Goal: Check status: Check status

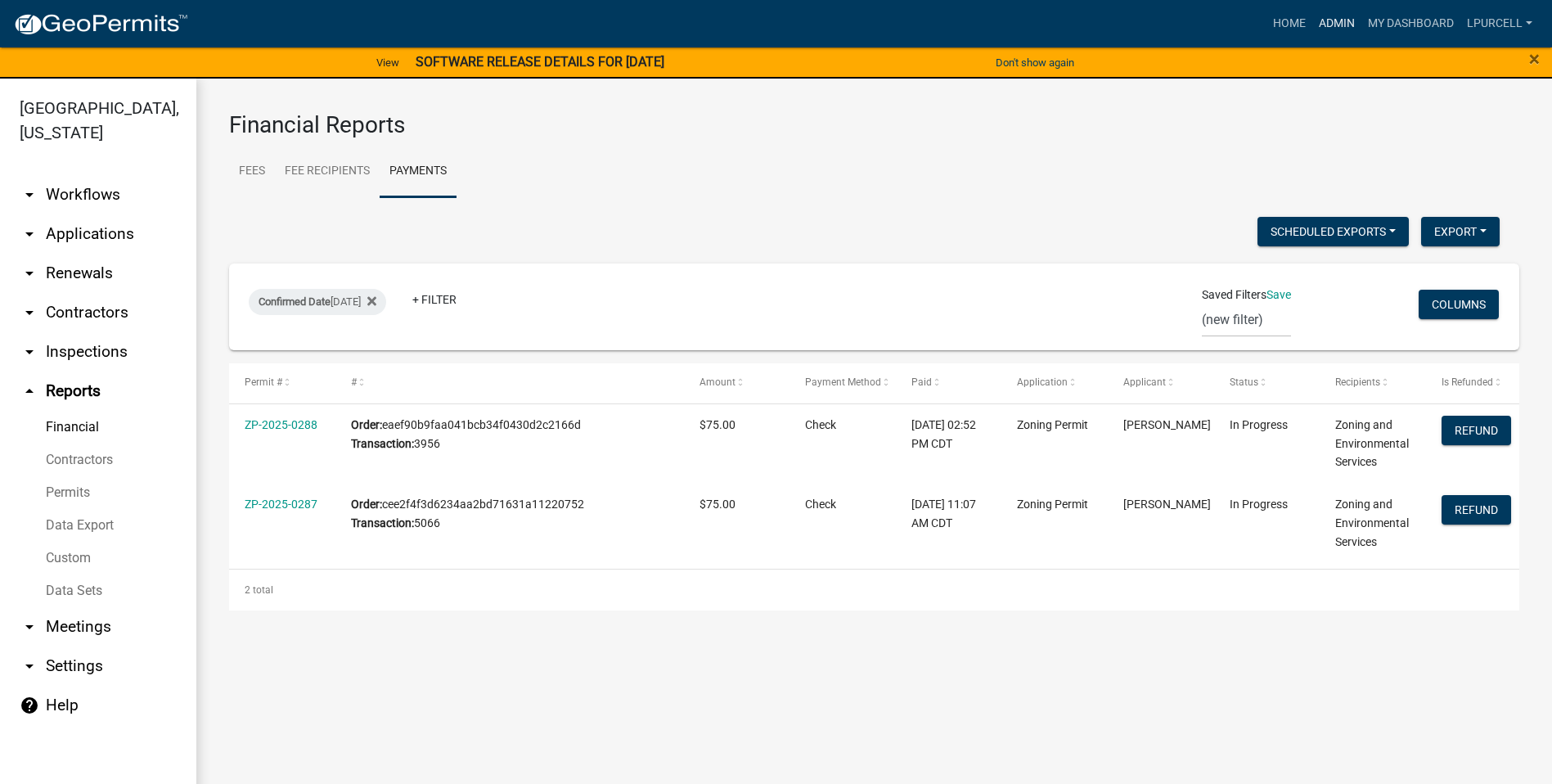
click at [1336, 25] on link "Admin" at bounding box center [1336, 24] width 49 height 31
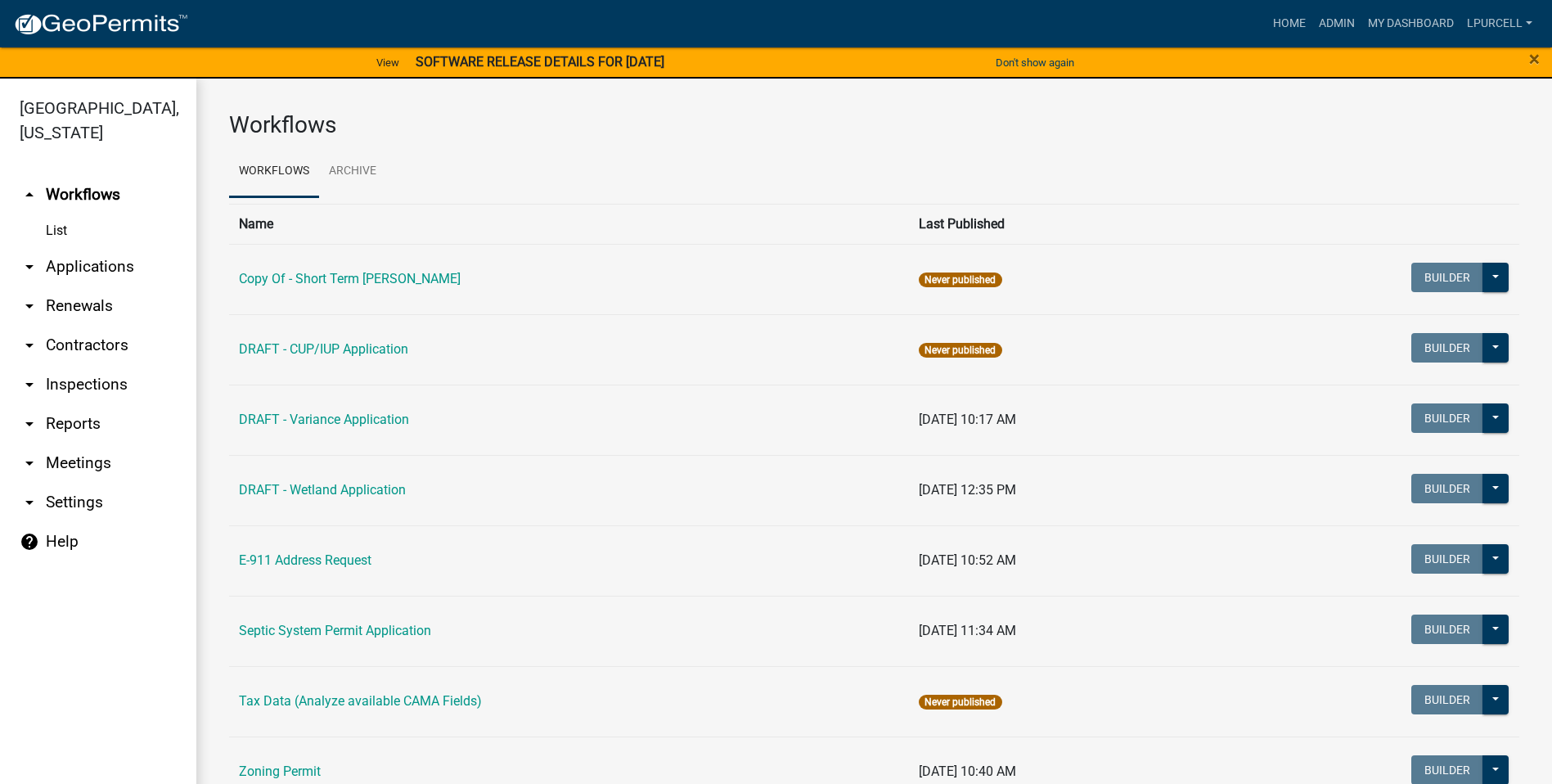
click at [66, 416] on link "arrow_drop_down Reports" at bounding box center [98, 424] width 197 height 39
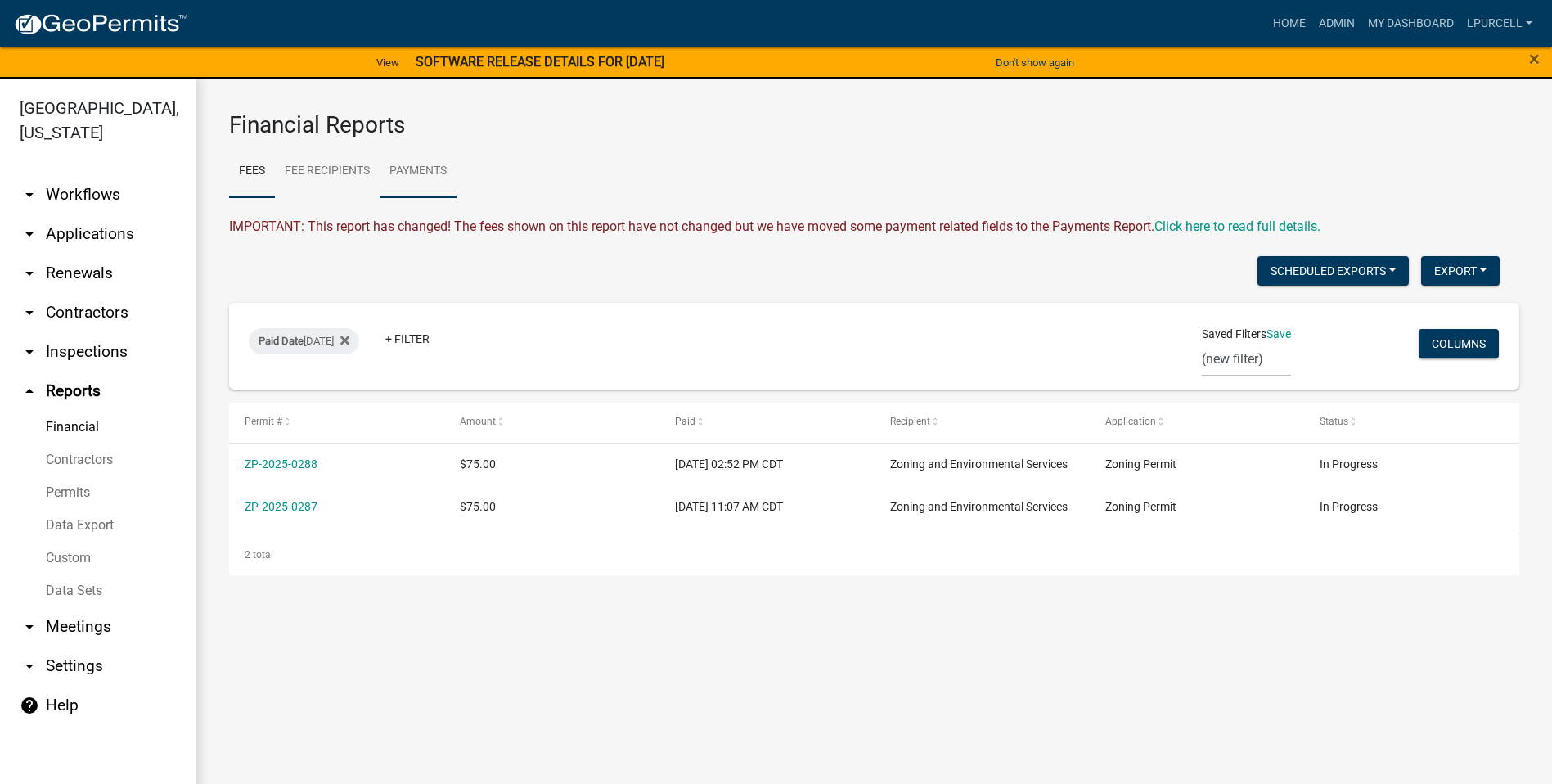
click at [422, 163] on link "Payments" at bounding box center [418, 172] width 77 height 53
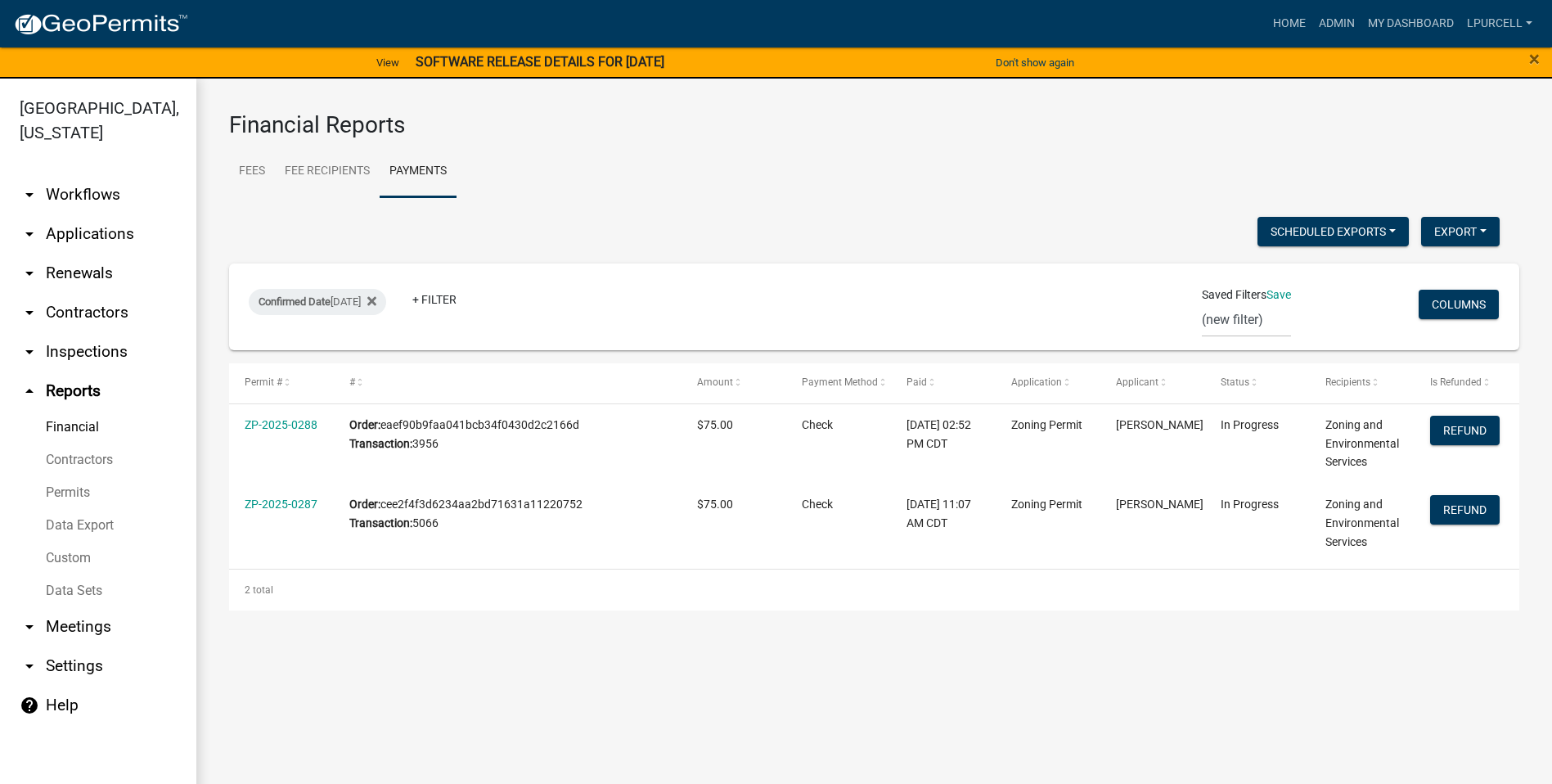
click at [79, 238] on link "arrow_drop_down Applications" at bounding box center [98, 234] width 197 height 39
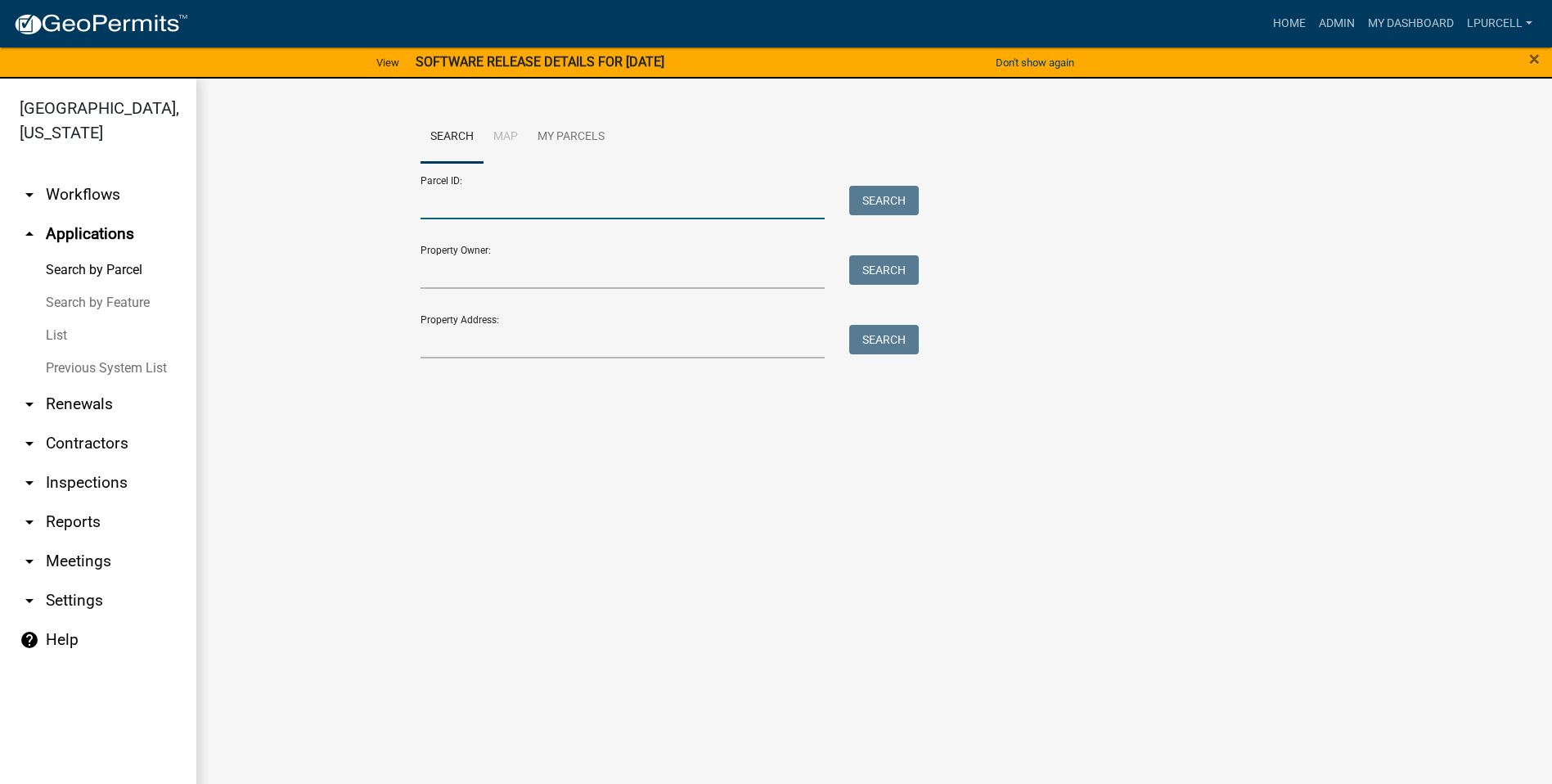
click at [458, 201] on input "Parcel ID:" at bounding box center [623, 202] width 405 height 34
drag, startPoint x: 454, startPoint y: 349, endPoint x: 486, endPoint y: 349, distance: 32.0
click at [454, 349] on input "Property Address:" at bounding box center [623, 341] width 405 height 34
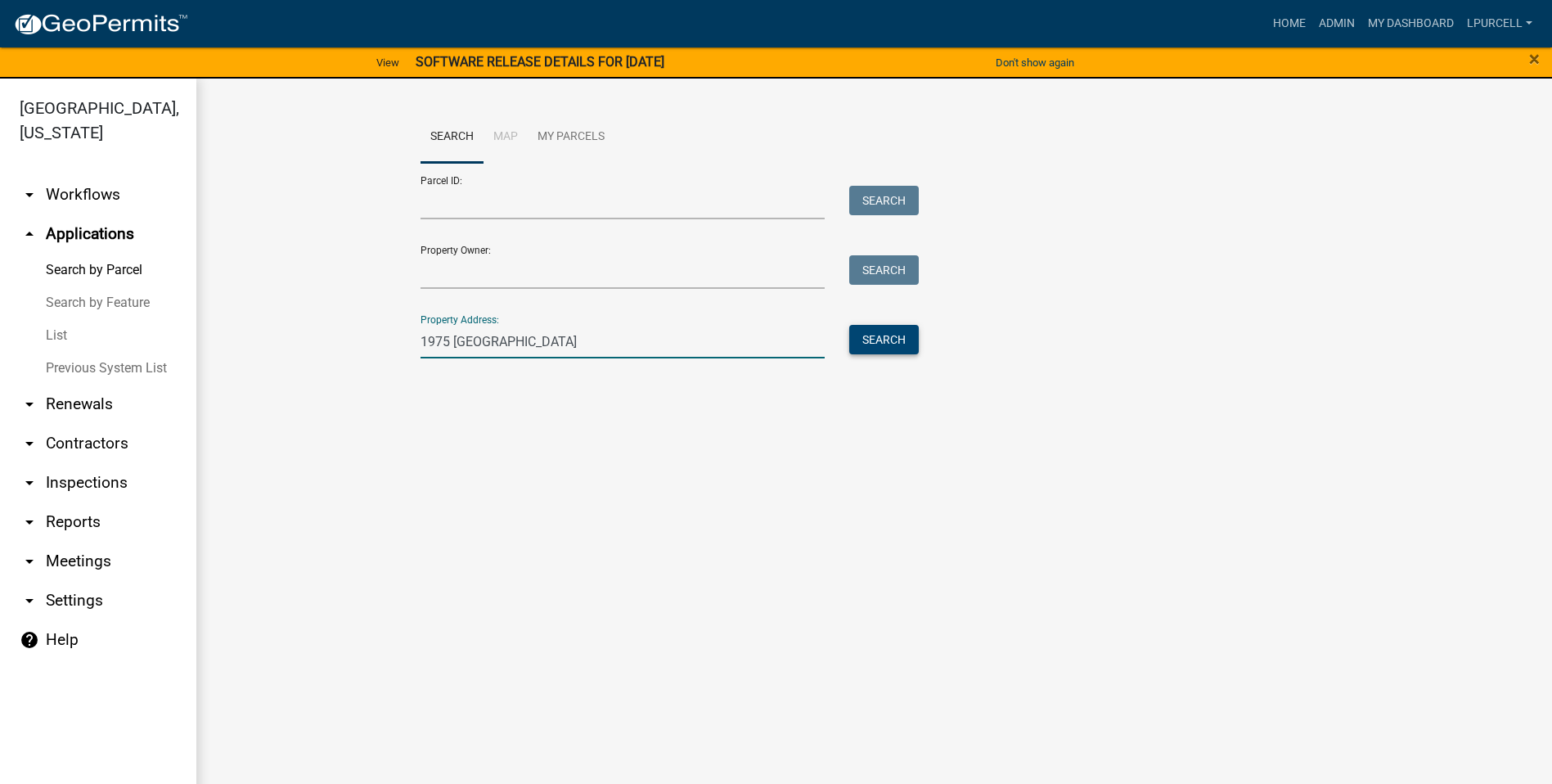
type input "1975 [GEOGRAPHIC_DATA]"
click at [887, 334] on button "Search" at bounding box center [884, 339] width 70 height 30
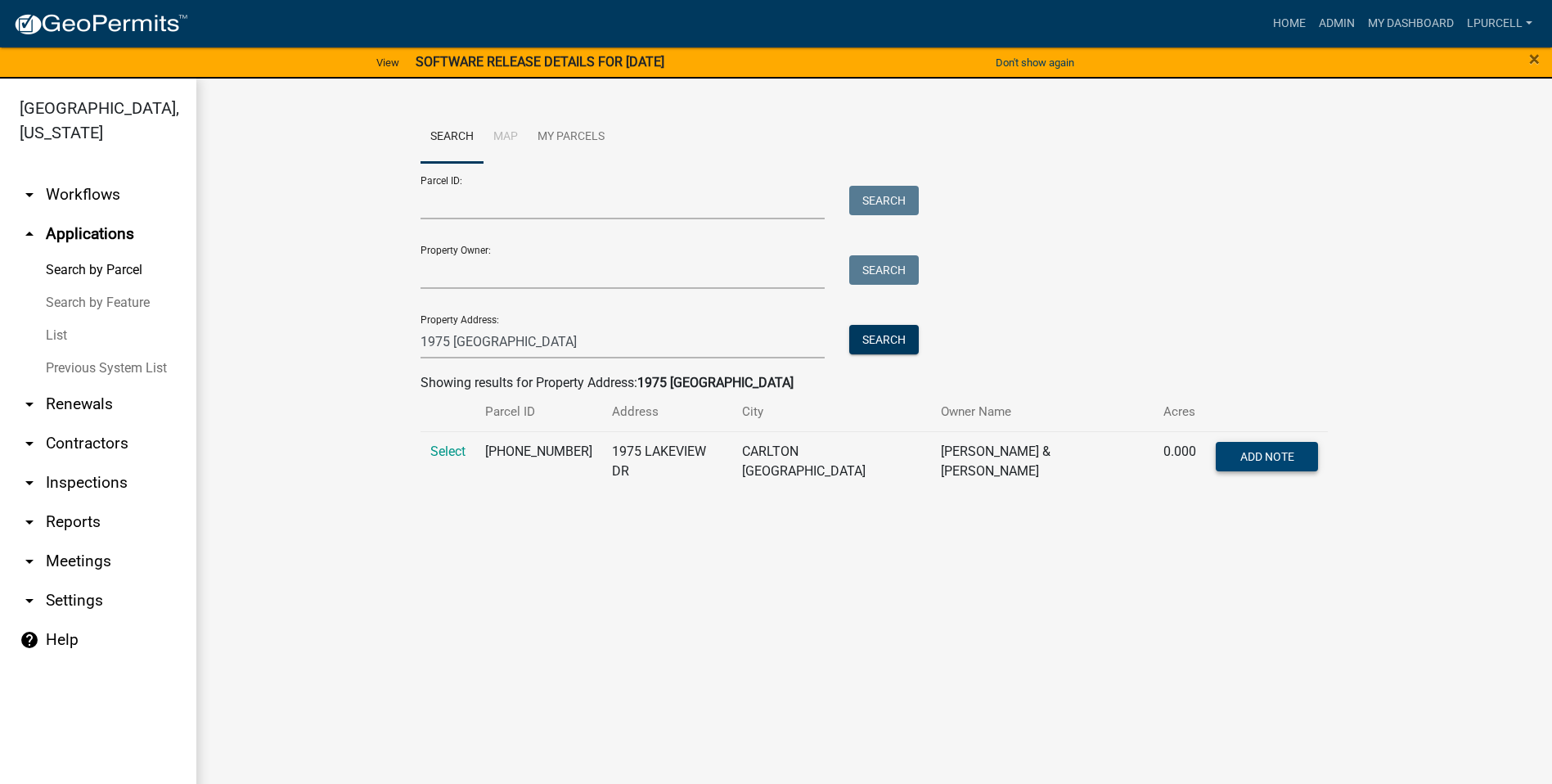
click at [1243, 458] on span "Add Note" at bounding box center [1267, 456] width 54 height 13
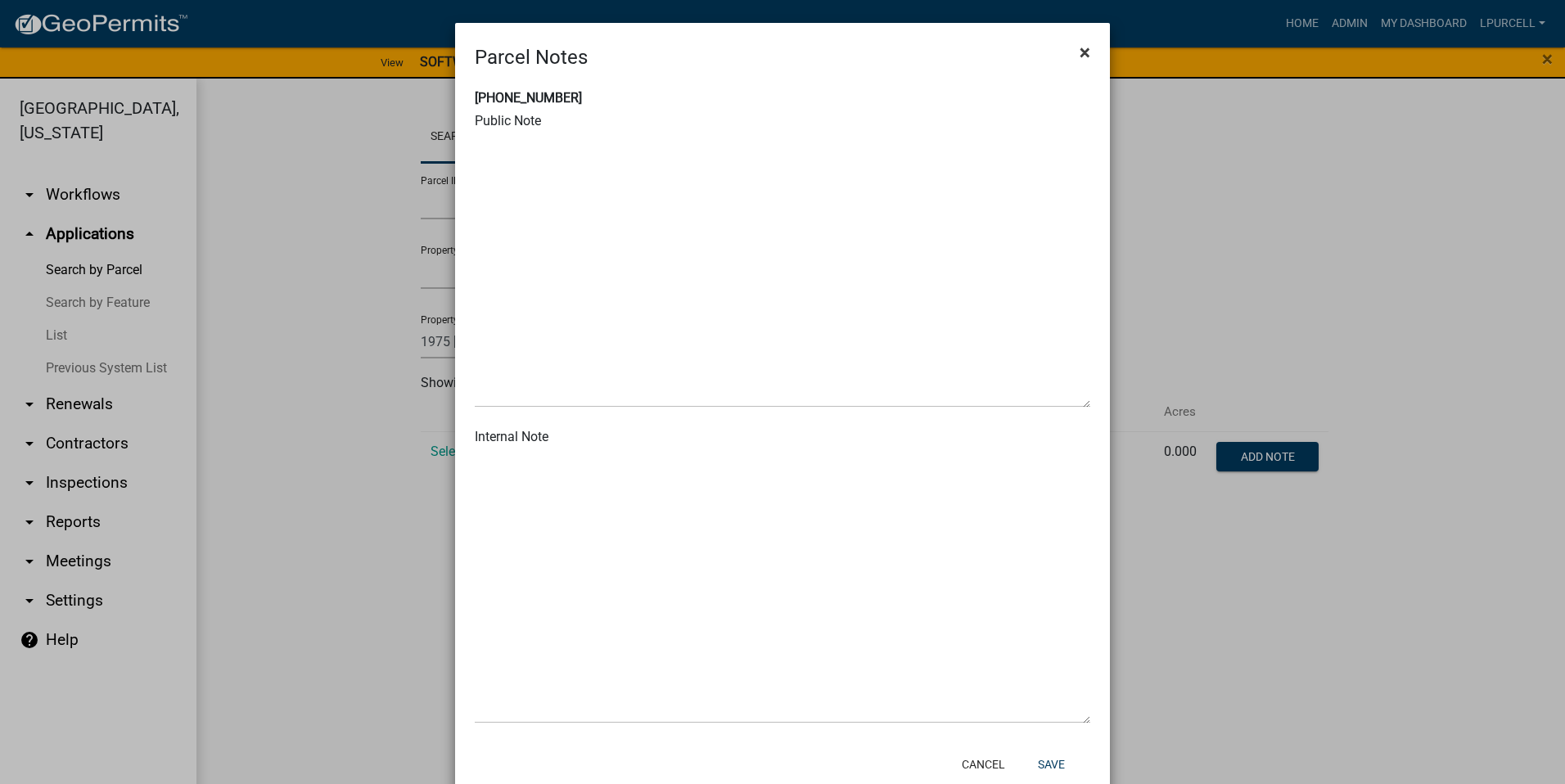
click at [1083, 52] on span "×" at bounding box center [1085, 53] width 11 height 23
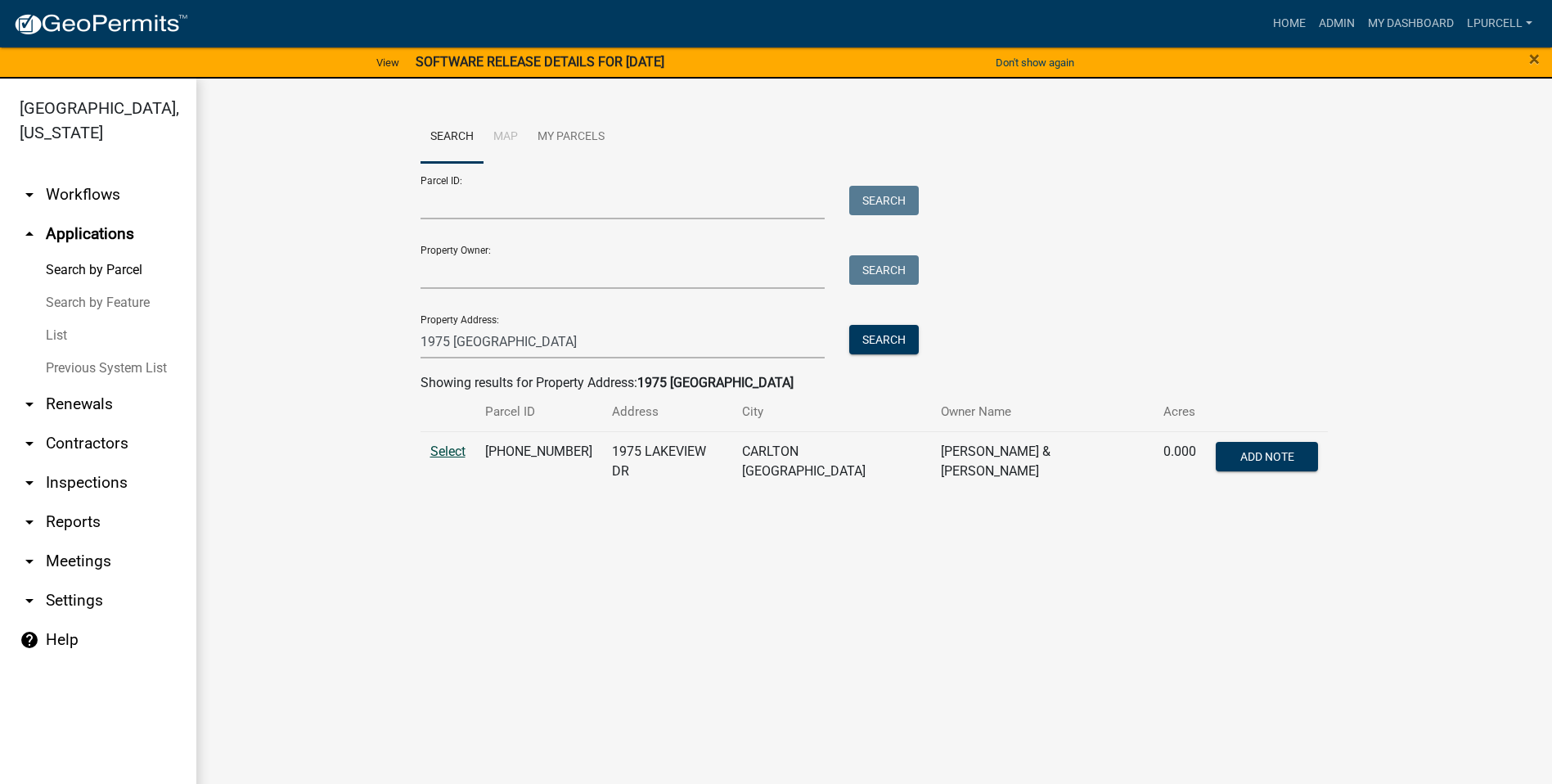
click at [433, 450] on span "Select" at bounding box center [448, 451] width 35 height 15
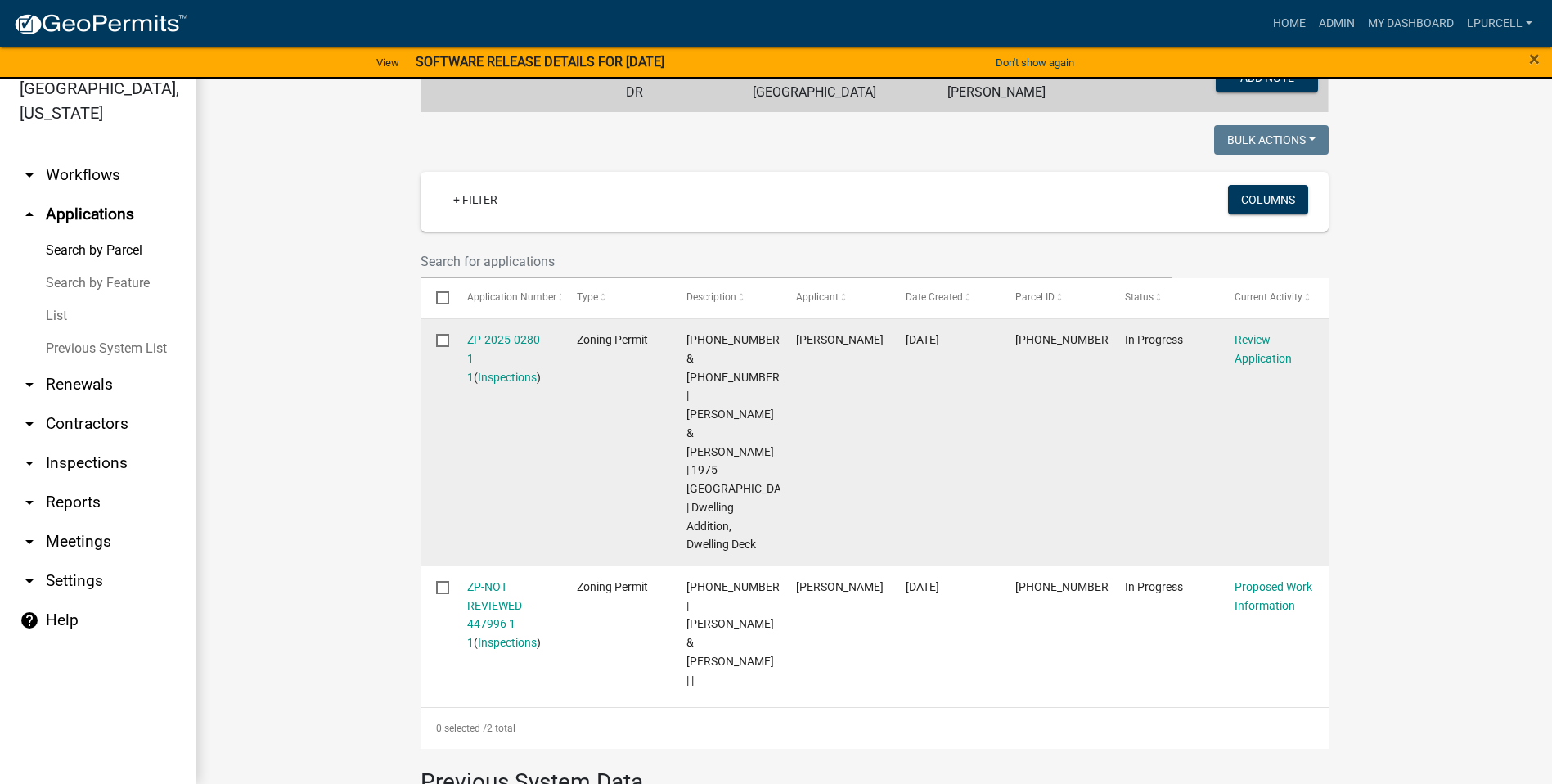
scroll to position [356, 0]
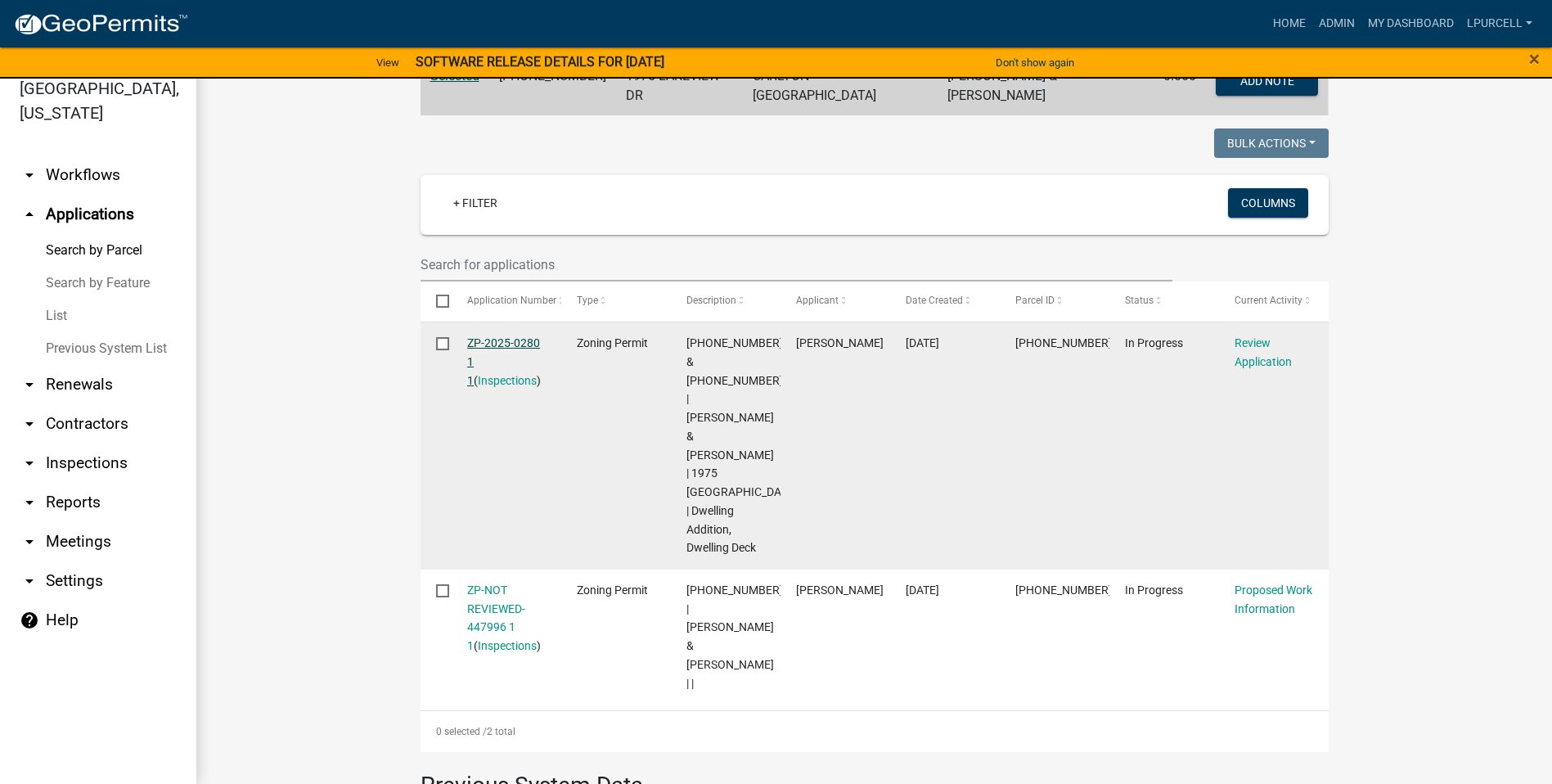
click at [500, 336] on link "ZP-2025-0280 1 1" at bounding box center [503, 361] width 73 height 51
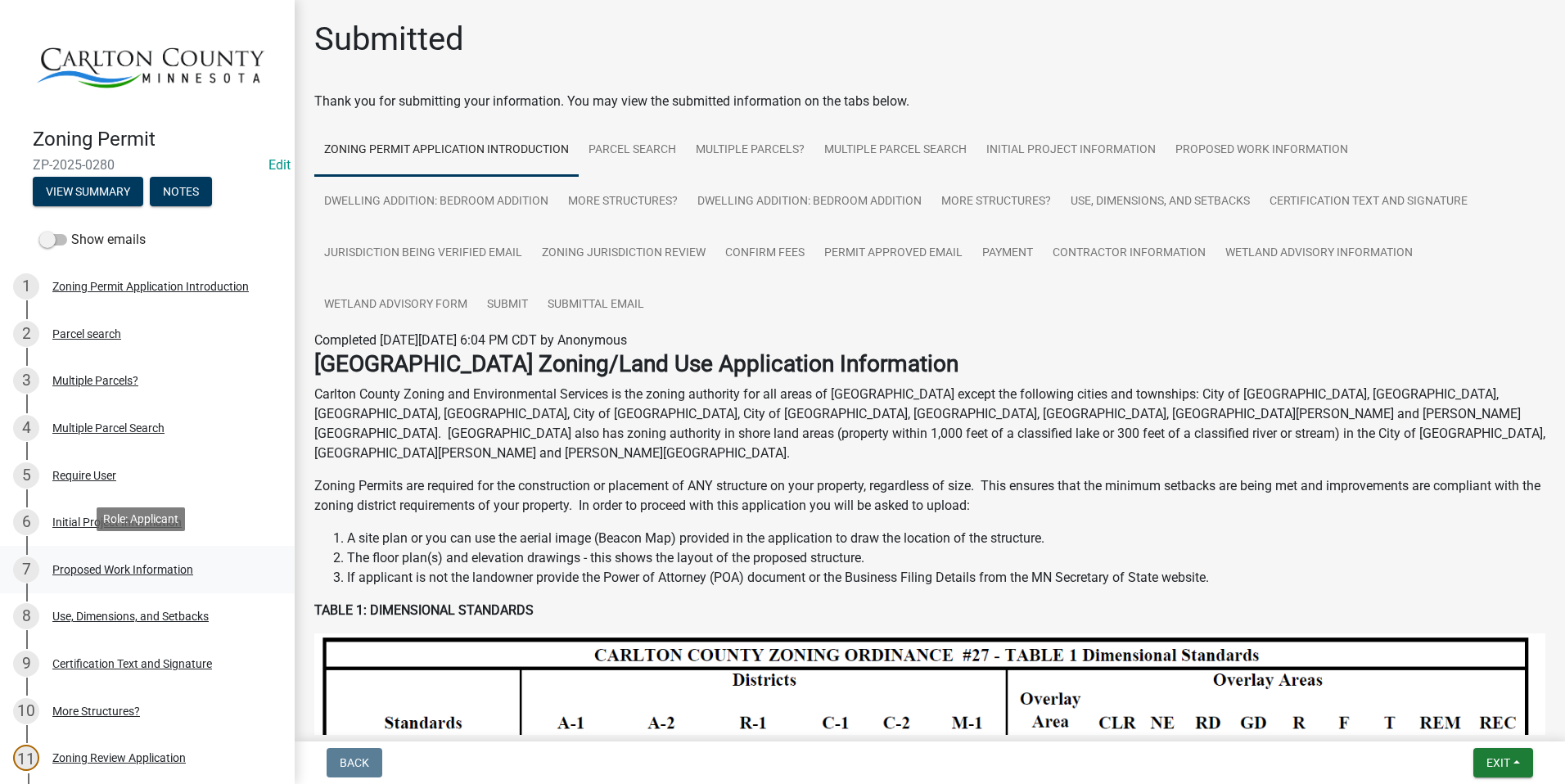
click at [115, 567] on div "Proposed Work Information" at bounding box center [123, 569] width 141 height 12
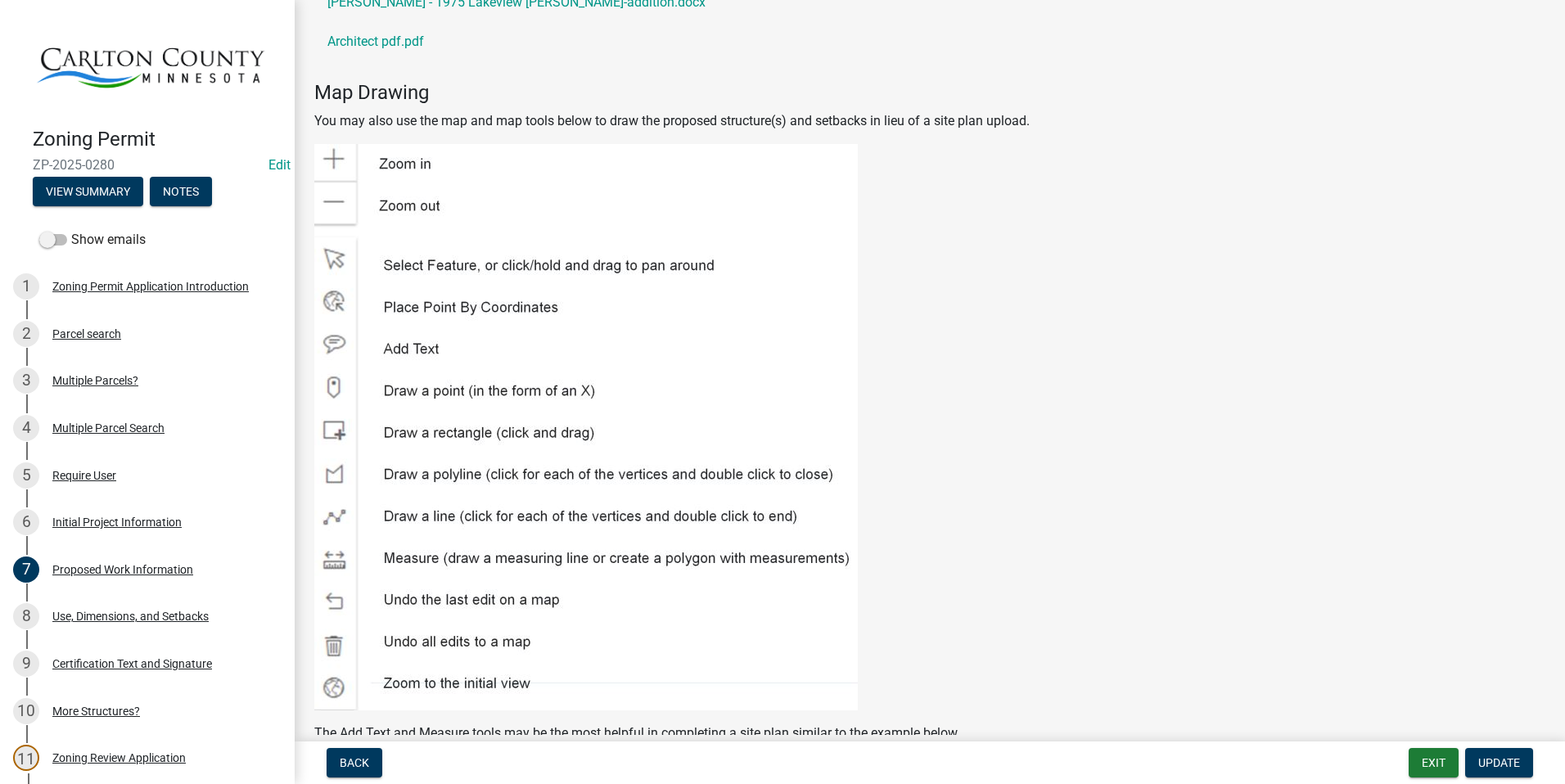
scroll to position [1984, 0]
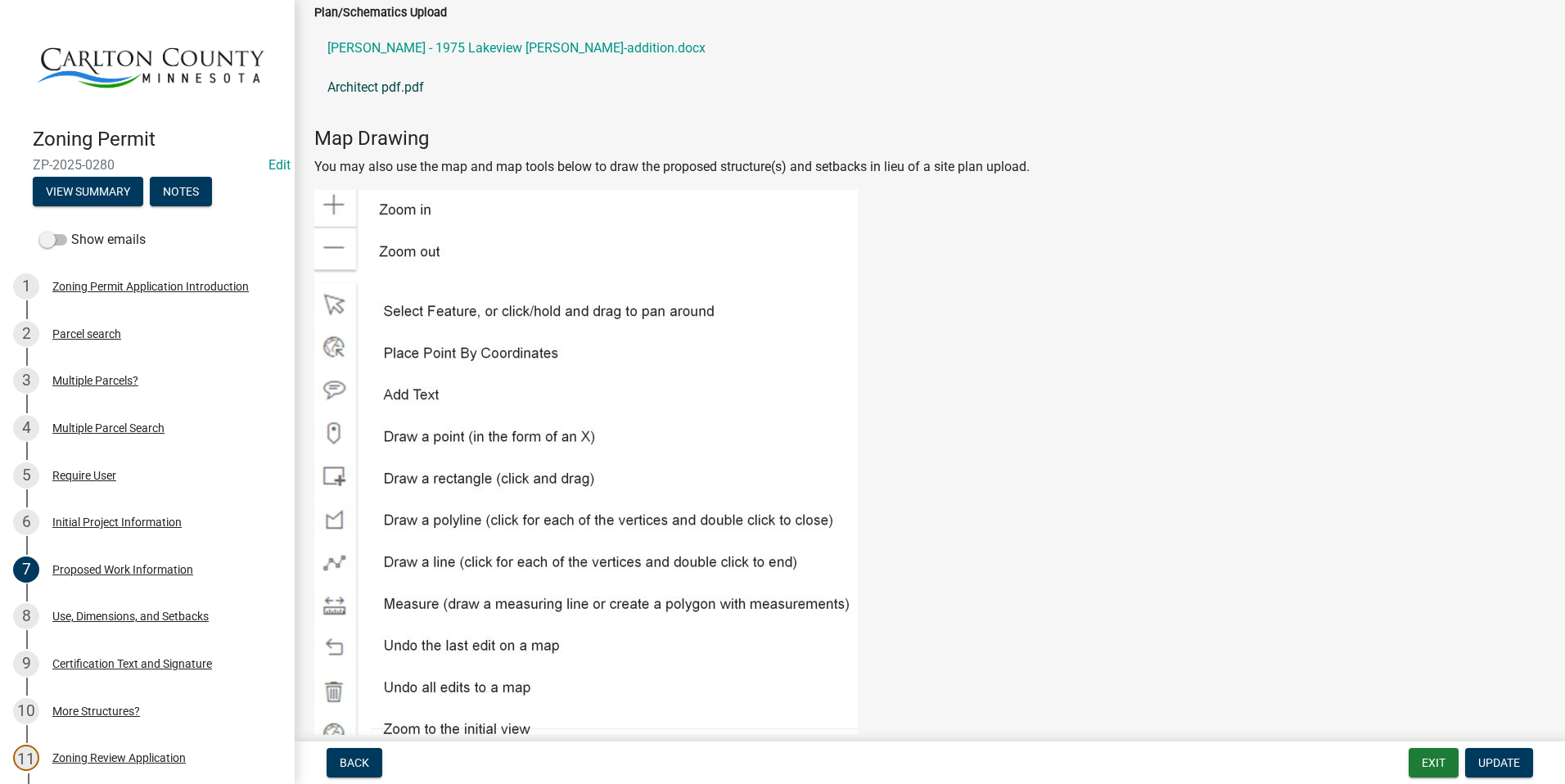
click at [389, 92] on link "Architect pdf.pdf" at bounding box center [930, 87] width 1231 height 39
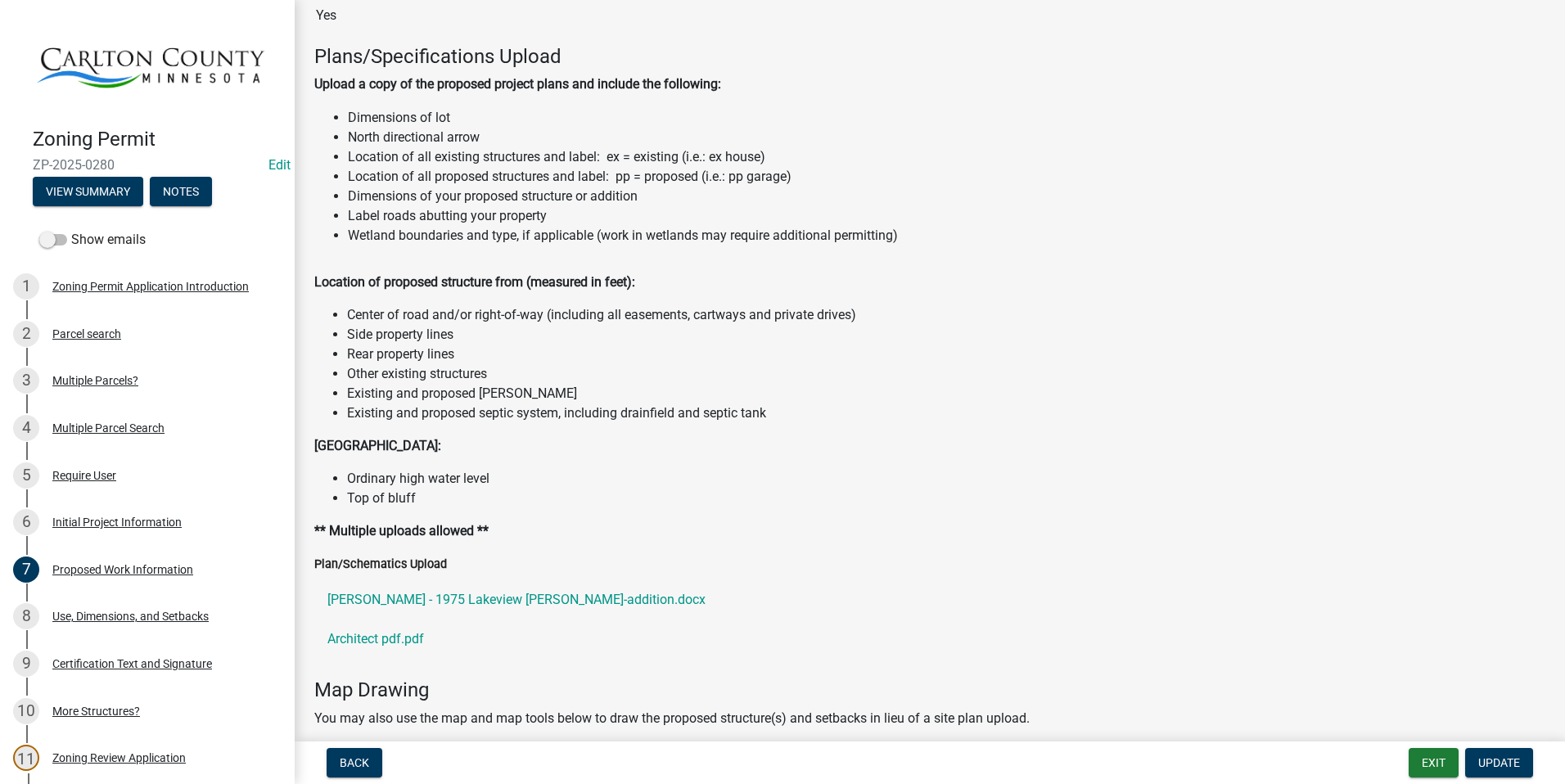
scroll to position [1322, 0]
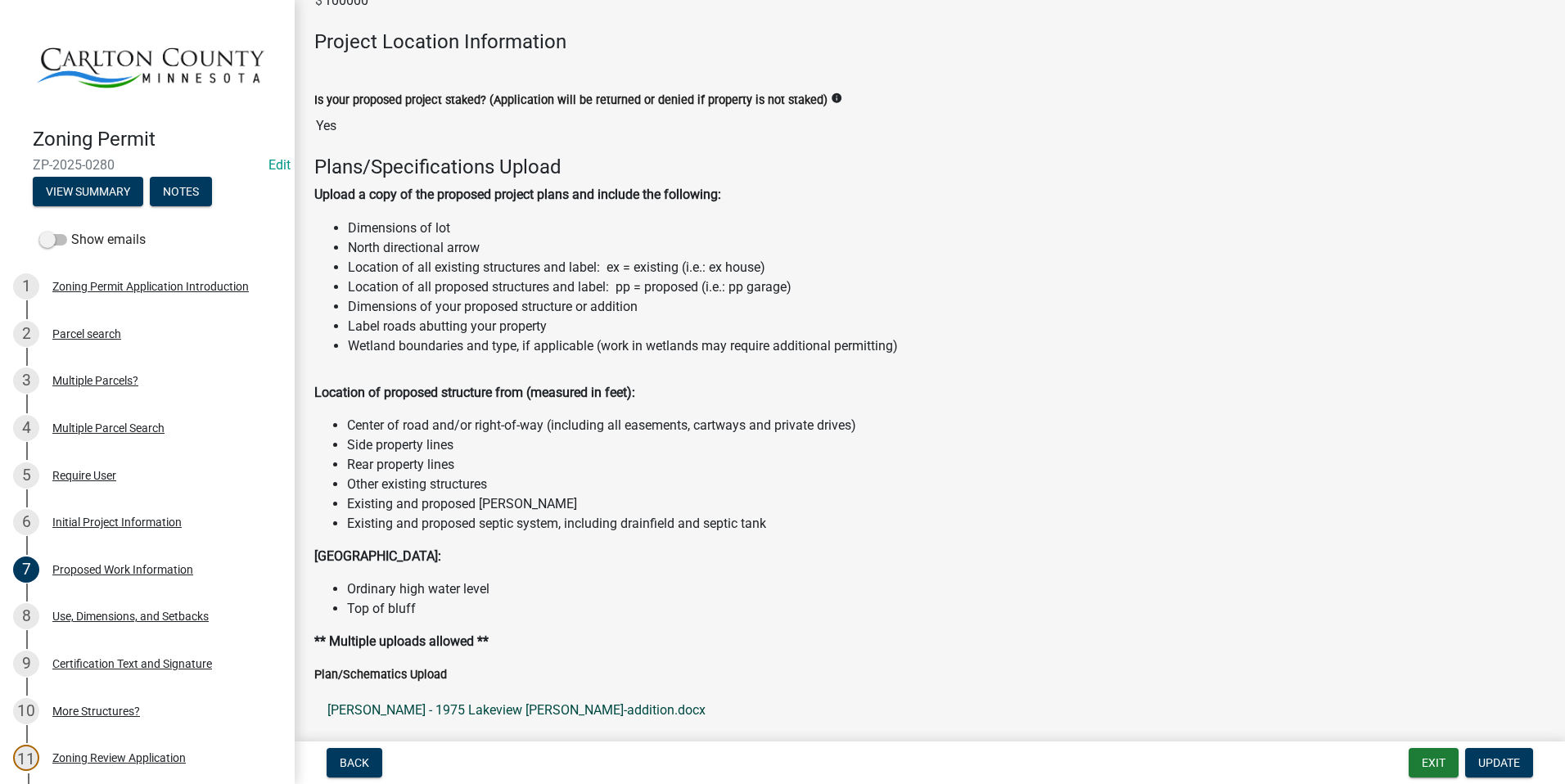
click at [430, 713] on link "[PERSON_NAME] - 1975 Lakeview [PERSON_NAME]-addition.docx" at bounding box center [930, 709] width 1231 height 39
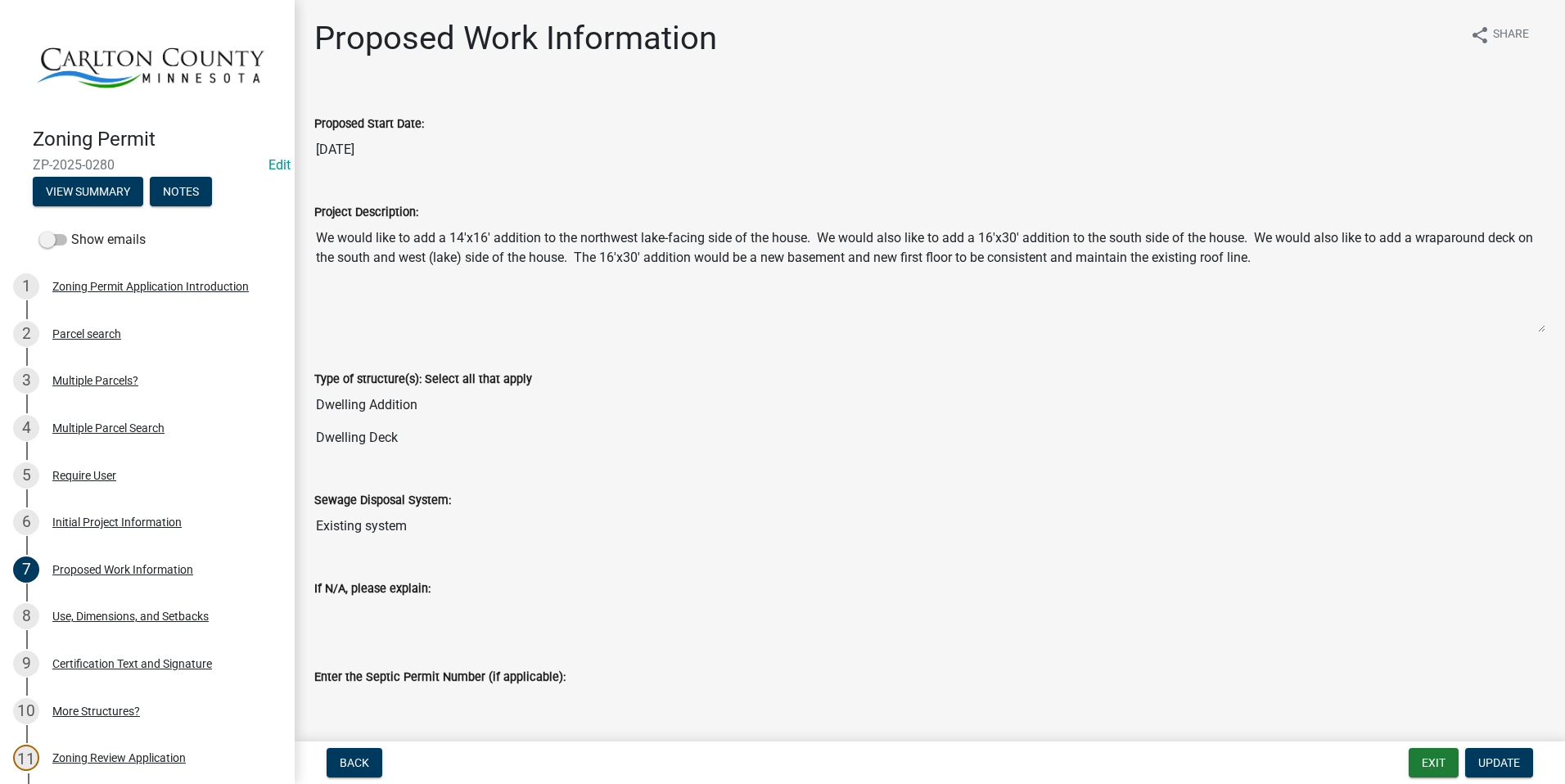
scroll to position [0, 0]
click at [104, 427] on div "Multiple Parcel Search" at bounding box center [108, 427] width 112 height 12
